Goal: Transaction & Acquisition: Purchase product/service

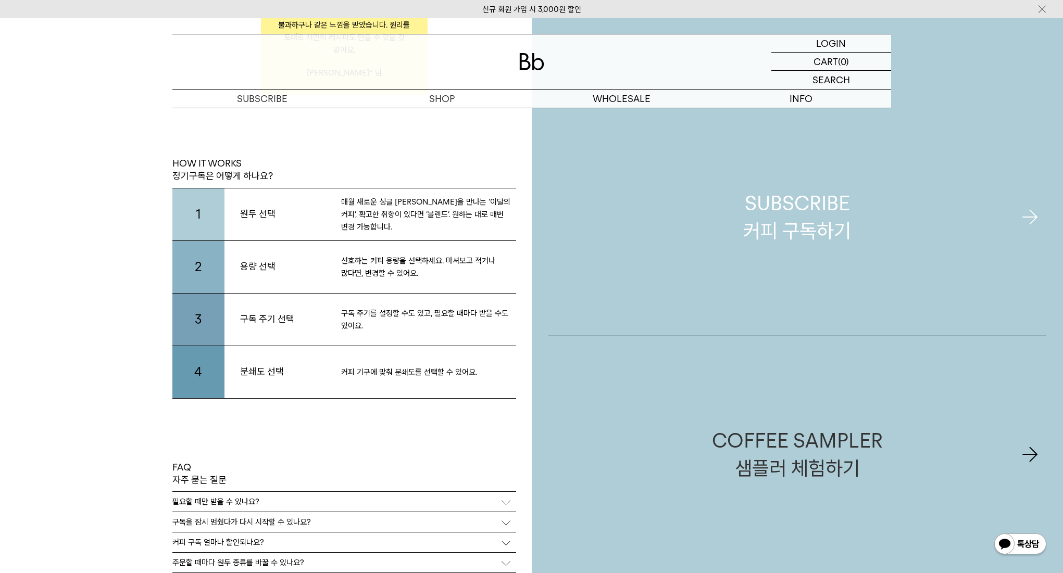
scroll to position [2180, 0]
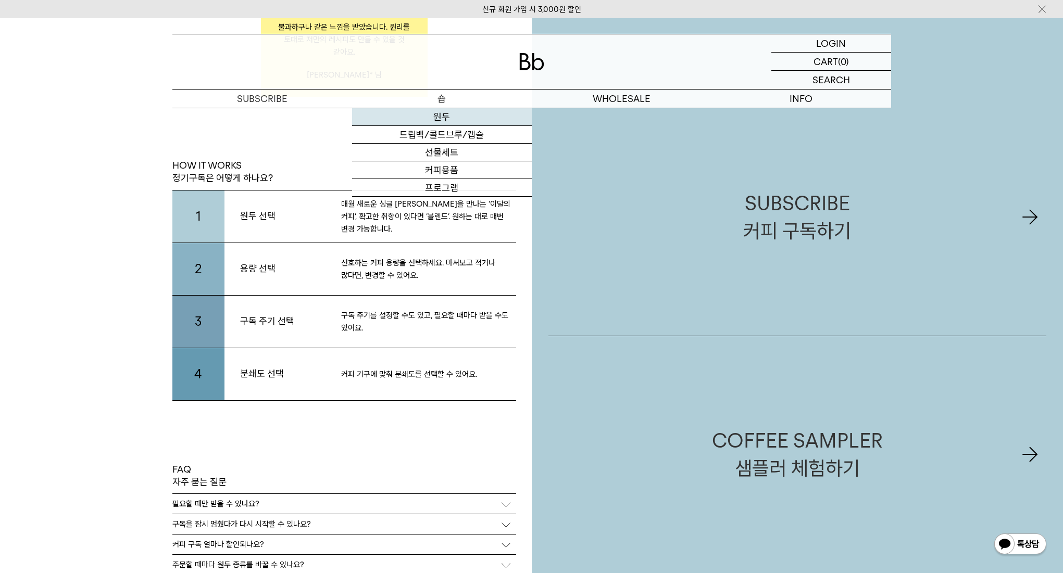
click at [442, 115] on link "원두" at bounding box center [442, 117] width 180 height 18
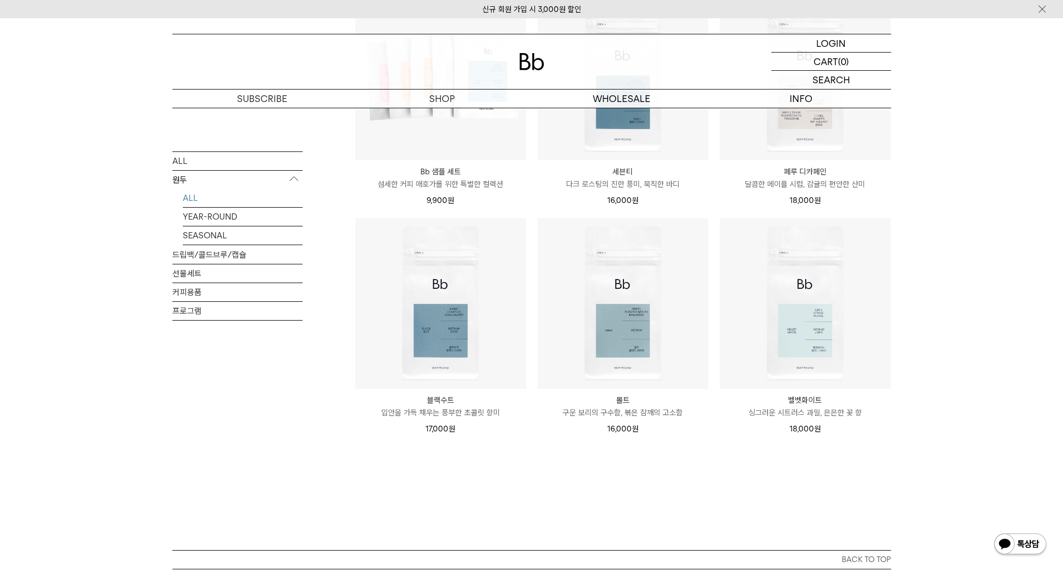
scroll to position [711, 0]
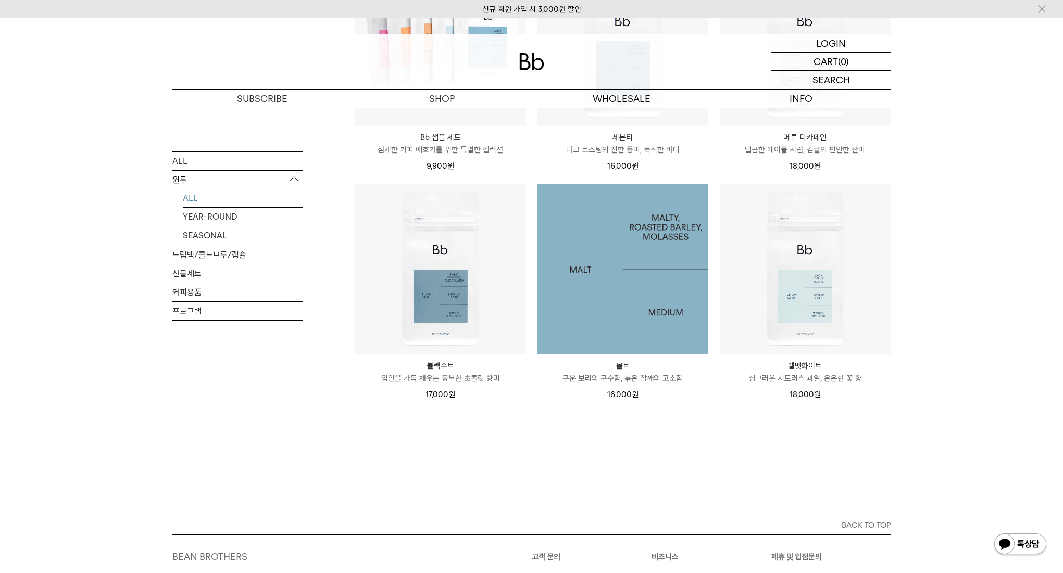
click at [653, 299] on img at bounding box center [622, 269] width 171 height 171
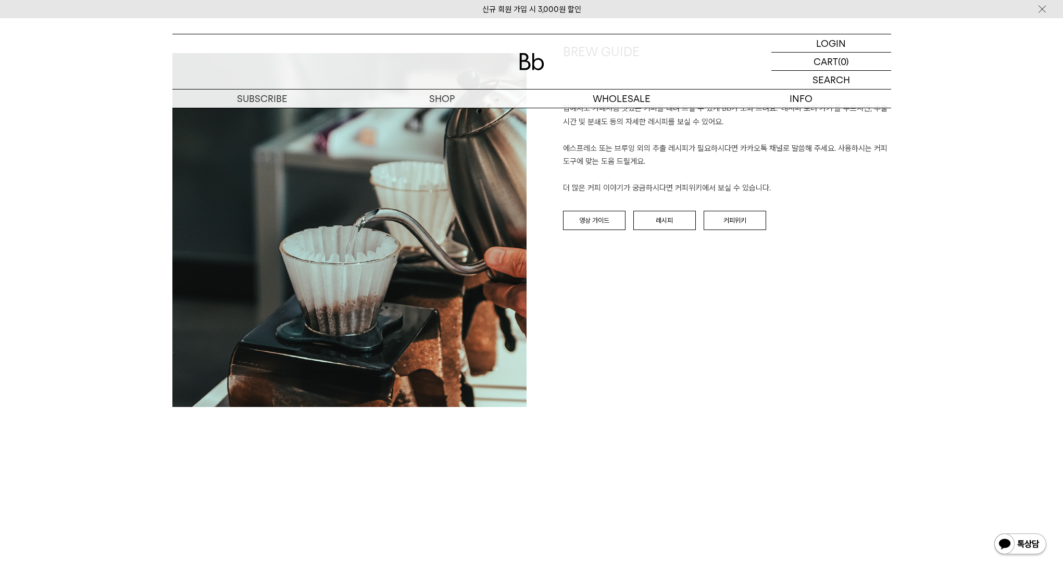
scroll to position [1051, 0]
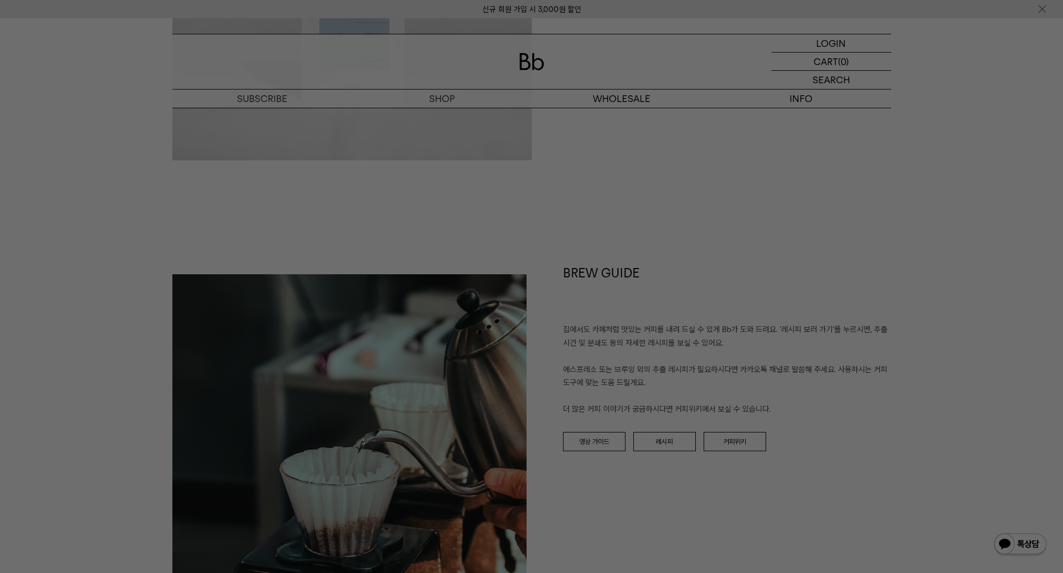
click at [645, 434] on div at bounding box center [531, 286] width 1063 height 573
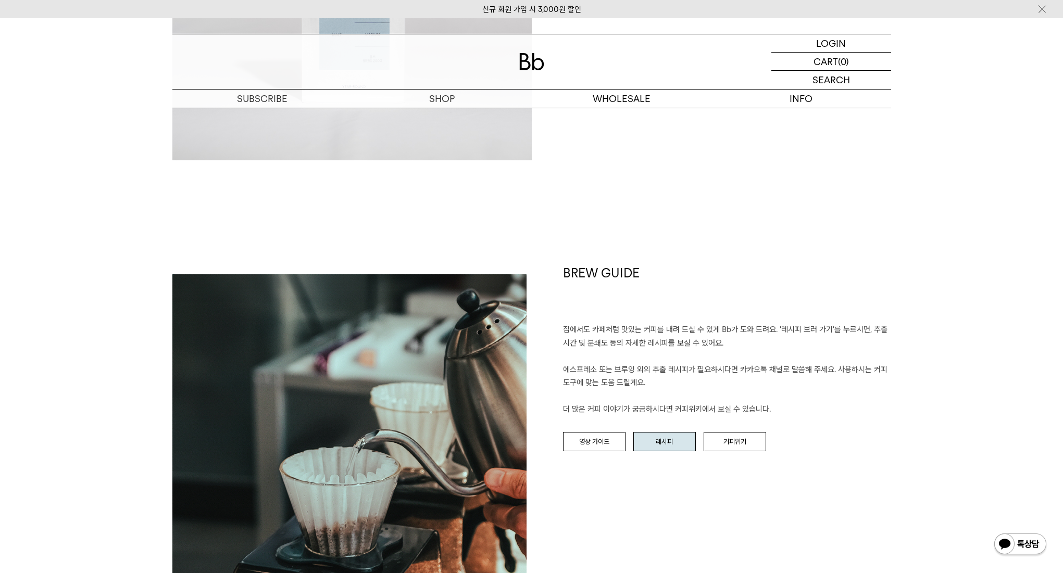
click at [656, 439] on link "레시피" at bounding box center [664, 442] width 62 height 20
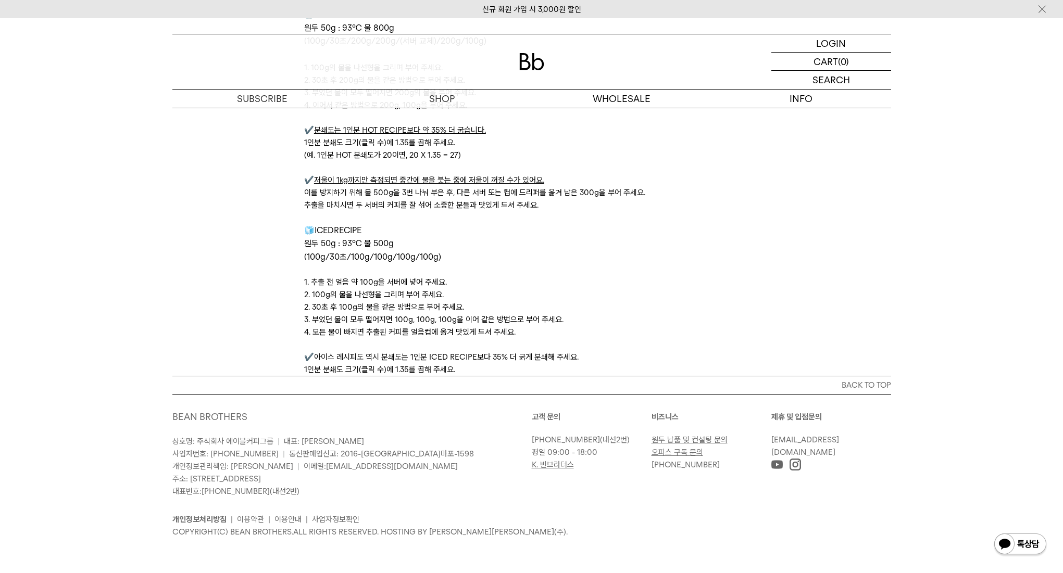
scroll to position [3435, 0]
